Goal: Navigation & Orientation: Find specific page/section

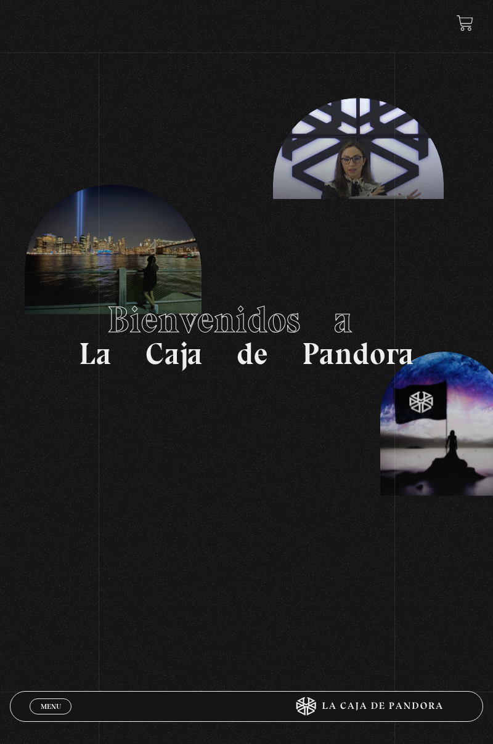
click at [52, 707] on span "Menu" at bounding box center [51, 706] width 20 height 7
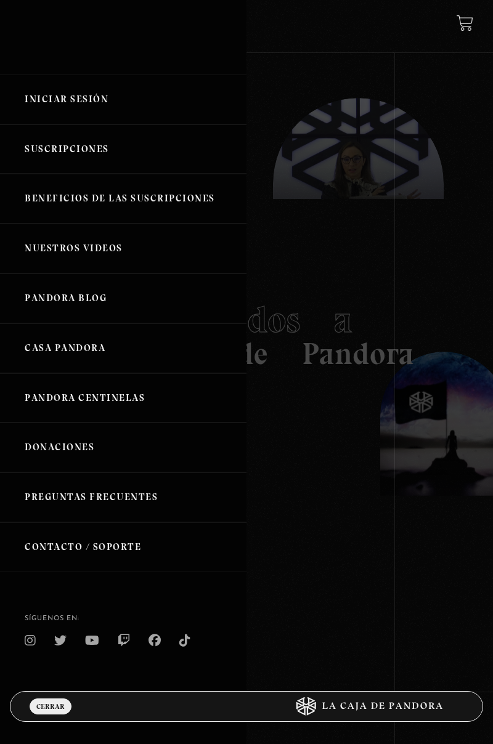
click at [75, 99] on link "Iniciar Sesión" at bounding box center [123, 100] width 246 height 50
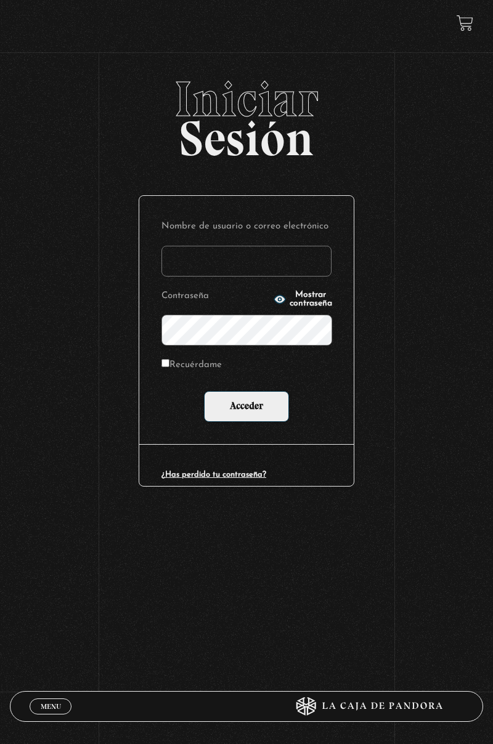
click at [251, 255] on input "Nombre de usuario o correo electrónico" at bounding box center [246, 261] width 170 height 31
type input "skarlatha@hotmail.com"
click at [204, 391] on input "Acceder" at bounding box center [246, 406] width 85 height 31
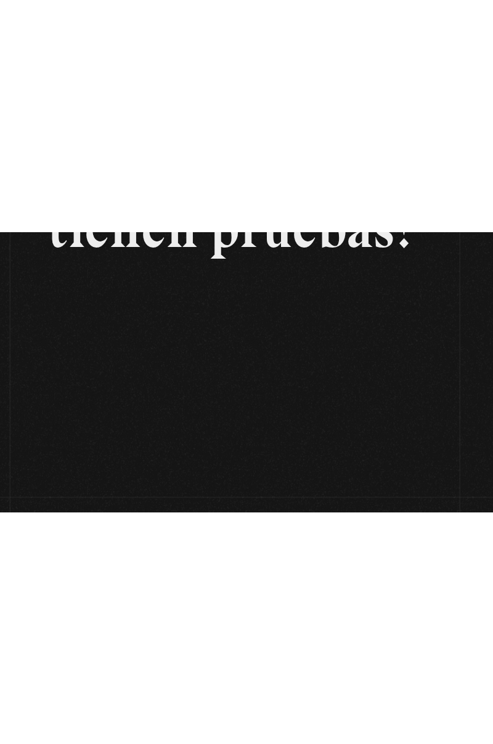
scroll to position [159, 0]
